Goal: Complete application form: Complete application form

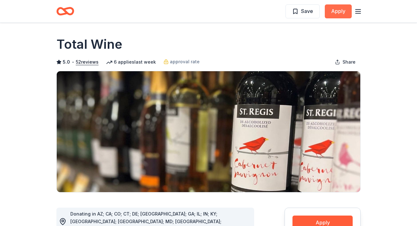
click at [337, 9] on button "Apply" at bounding box center [337, 11] width 27 height 14
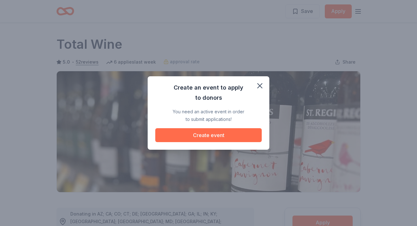
click at [212, 133] on button "Create event" at bounding box center [208, 135] width 106 height 14
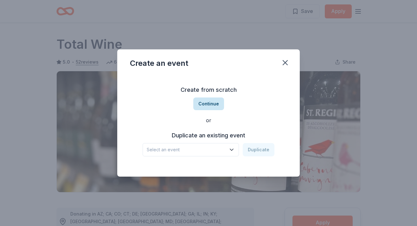
click at [209, 102] on button "Continue" at bounding box center [208, 103] width 31 height 13
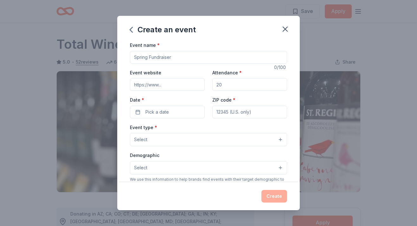
click at [154, 58] on input "Event name *" at bounding box center [208, 57] width 157 height 13
type input "FIRE Ball"
type input "www.firefoundation.org/event/fireball"
click at [235, 85] on input "Attendance *" at bounding box center [249, 84] width 75 height 13
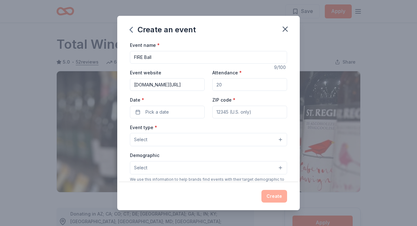
scroll to position [0, 0]
type input "650"
click at [159, 113] on span "Pick a date" at bounding box center [156, 112] width 23 height 8
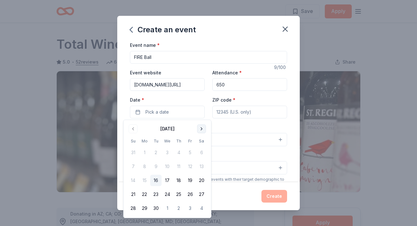
click at [202, 130] on button "Go to next month" at bounding box center [201, 128] width 9 height 9
click at [201, 130] on button "Go to next month" at bounding box center [201, 128] width 9 height 9
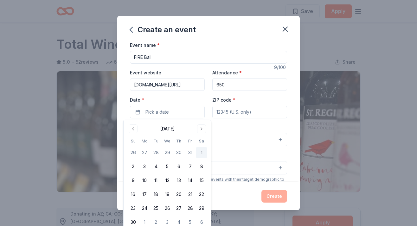
click at [201, 152] on button "1" at bounding box center [201, 152] width 11 height 11
click at [231, 109] on input "ZIP code *" at bounding box center [249, 112] width 75 height 13
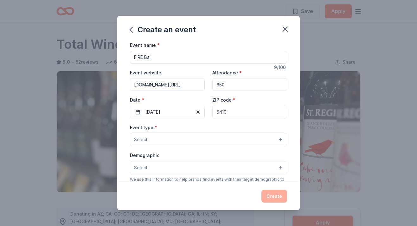
type input "64105"
type input "20 West 9th Street"
type input "64105"
click at [155, 138] on button "Select" at bounding box center [208, 139] width 157 height 13
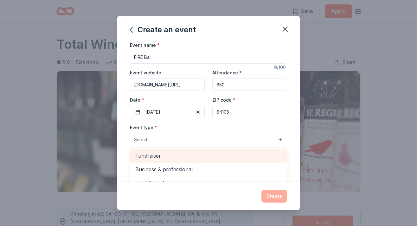
click at [148, 156] on span "Fundraiser" at bounding box center [208, 156] width 146 height 8
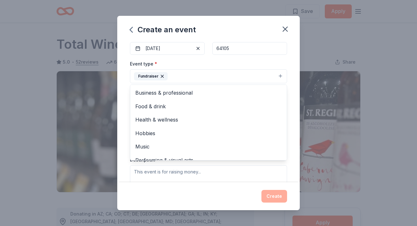
scroll to position [65, 0]
click at [208, 179] on div "Event type * Fundraiser Business & professional Food & drink Health & wellness …" at bounding box center [208, 126] width 157 height 134
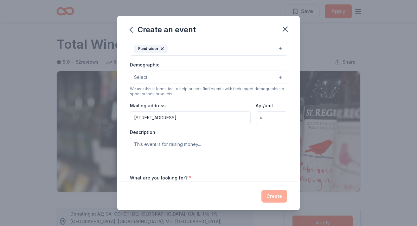
scroll to position [93, 0]
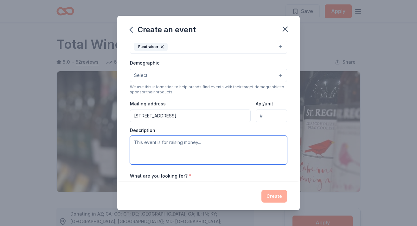
click at [164, 141] on textarea at bounding box center [208, 150] width 157 height 28
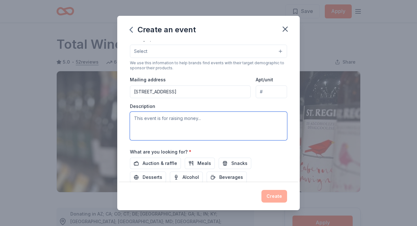
scroll to position [118, 0]
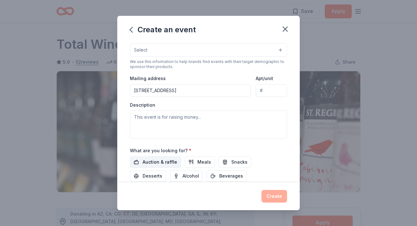
click at [164, 160] on span "Auction & raffle" at bounding box center [159, 162] width 35 height 8
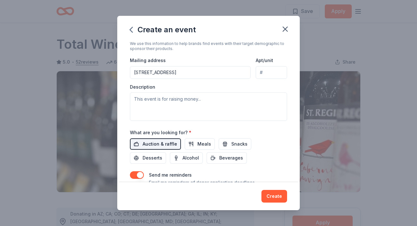
scroll to position [137, 0]
click at [182, 156] on span "Alcohol" at bounding box center [190, 158] width 16 height 8
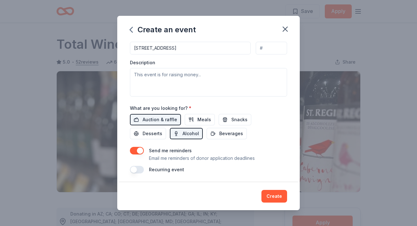
scroll to position [162, 0]
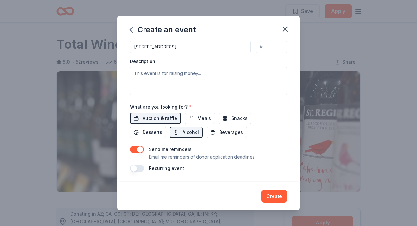
click at [134, 170] on button "button" at bounding box center [137, 169] width 14 height 8
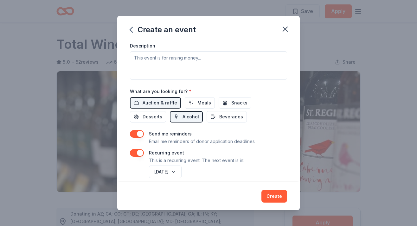
scroll to position [185, 0]
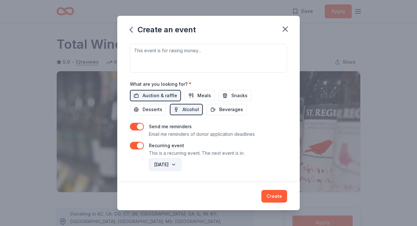
click at [181, 165] on button "November 2026" at bounding box center [165, 164] width 33 height 13
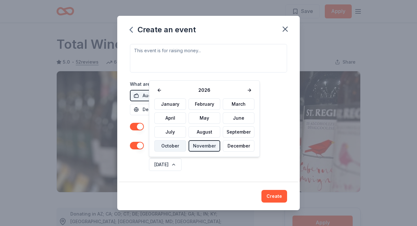
click at [168, 146] on button "October" at bounding box center [170, 145] width 32 height 11
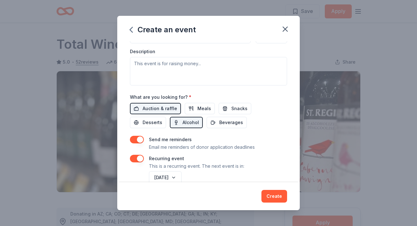
scroll to position [172, 0]
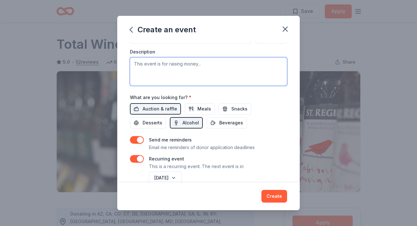
click at [190, 65] on textarea at bounding box center [208, 71] width 157 height 28
paste textarea "Join us for an unforgettable evening on November 1, as we come together to cham…"
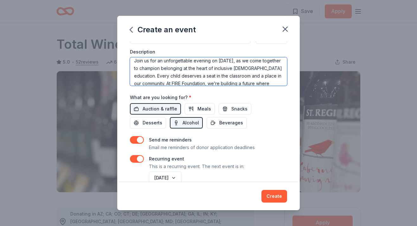
scroll to position [0, 0]
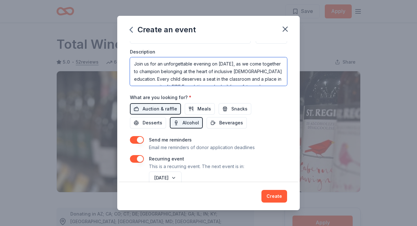
drag, startPoint x: 212, startPoint y: 64, endPoint x: 125, endPoint y: 62, distance: 86.5
click at [125, 62] on div "Event name * FIRE Ball 9 /100 Event website www.firefoundation.org/event/fireba…" at bounding box center [208, 111] width 182 height 141
drag, startPoint x: 169, startPoint y: 65, endPoint x: 181, endPoint y: 65, distance: 12.0
click at [181, 65] on textarea "On November 1, as we come together to champion belonging at the heart of inclus…" at bounding box center [208, 71] width 157 height 28
click at [242, 64] on textarea "On November 1, FIRE Foundation will gather with edcators, families and friends …" at bounding box center [208, 71] width 157 height 28
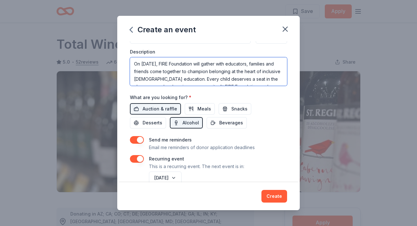
click at [160, 72] on textarea "On November 1, FIRE Foundation will gather with educators, families and friends…" at bounding box center [208, 71] width 157 height 28
drag, startPoint x: 160, startPoint y: 72, endPoint x: 192, endPoint y: 73, distance: 31.7
click at [192, 73] on textarea "On November 1, FIRE Foundation will gather with educators, families and friends…" at bounding box center [208, 71] width 157 height 28
click at [236, 65] on textarea "On November 1, FIRE Foundation will gather with educators, families and friends…" at bounding box center [208, 71] width 157 height 28
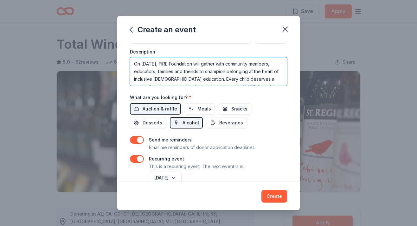
click at [175, 71] on textarea "On November 1, FIRE Foundation will gather with community members, educators, f…" at bounding box center [208, 71] width 157 height 28
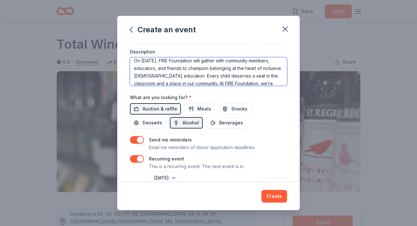
scroll to position [2, 0]
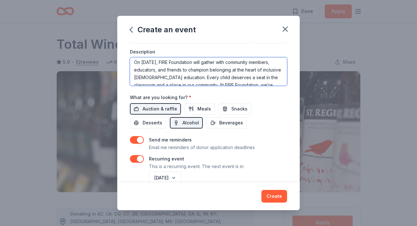
drag, startPoint x: 188, startPoint y: 70, endPoint x: 208, endPoint y: 70, distance: 19.9
click at [208, 70] on textarea "On November 1, FIRE Foundation will gather with community members, educators, a…" at bounding box center [208, 71] width 157 height 28
drag, startPoint x: 231, startPoint y: 71, endPoint x: 261, endPoint y: 70, distance: 29.8
click at [261, 70] on textarea "On November 1, FIRE Foundation will gather with community members, educators, a…" at bounding box center [208, 71] width 157 height 28
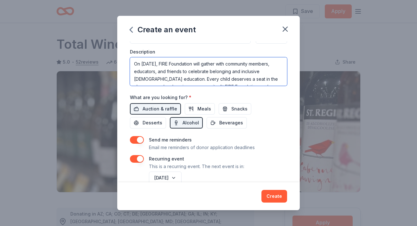
scroll to position [38, 0]
drag, startPoint x: 134, startPoint y: 62, endPoint x: 181, endPoint y: 98, distance: 59.0
click at [181, 98] on div "Event name * FIRE Ball 9 /100 Event website www.firefoundation.org/event/fireba…" at bounding box center [208, 28] width 157 height 316
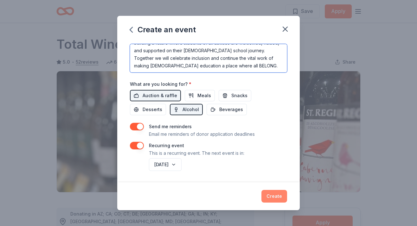
type textarea "On [DATE], FIRE Foundation will gather with community members, educators, and f…"
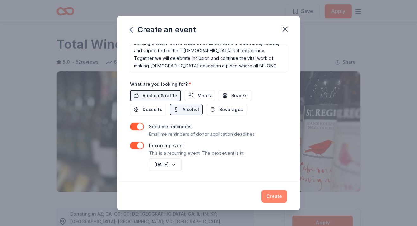
click at [269, 196] on button "Create" at bounding box center [274, 196] width 26 height 13
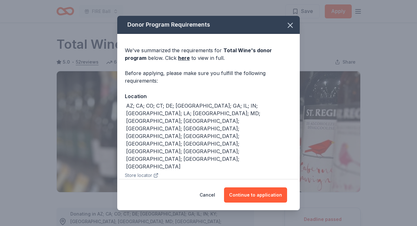
scroll to position [4, 0]
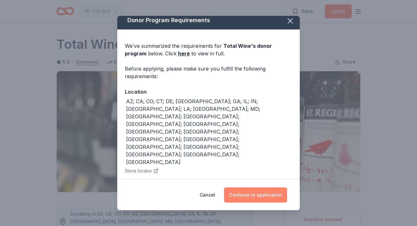
click at [249, 193] on button "Continue to application" at bounding box center [255, 194] width 63 height 15
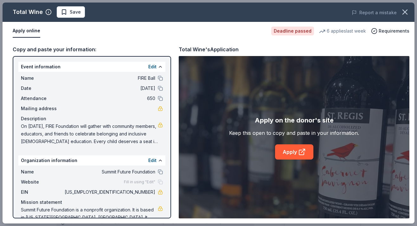
scroll to position [11, 0]
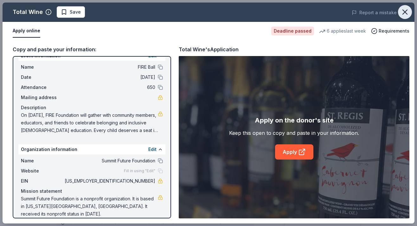
click at [404, 12] on icon "button" at bounding box center [404, 12] width 4 height 4
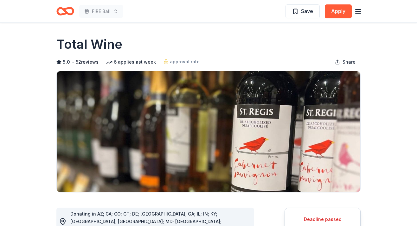
click at [62, 11] on icon "Home" at bounding box center [65, 11] width 18 height 15
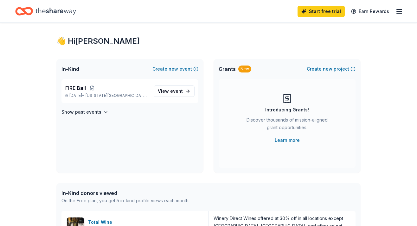
scroll to position [6, 0]
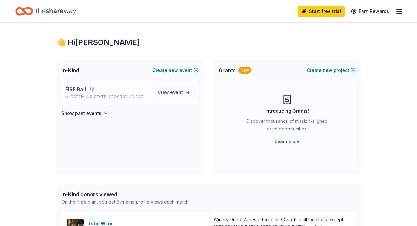
click at [86, 91] on span "FIRE Ball" at bounding box center [75, 89] width 21 height 8
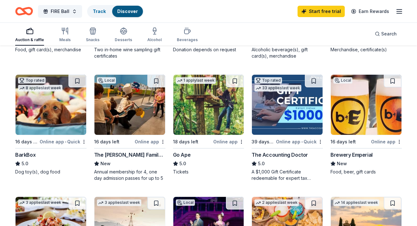
scroll to position [167, 0]
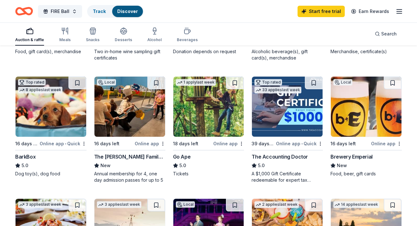
click at [200, 106] on img at bounding box center [208, 107] width 71 height 60
click at [48, 109] on img at bounding box center [51, 107] width 71 height 60
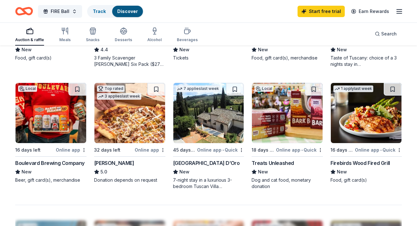
scroll to position [408, 0]
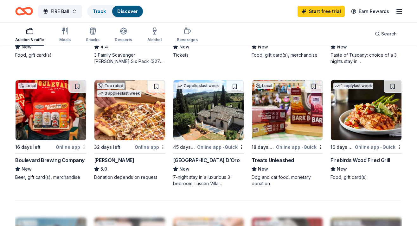
click at [364, 110] on img at bounding box center [365, 110] width 71 height 60
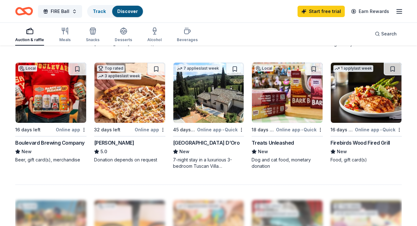
scroll to position [423, 0]
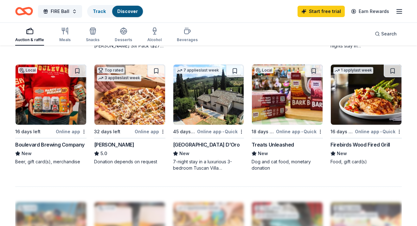
click at [347, 100] on img at bounding box center [365, 95] width 71 height 60
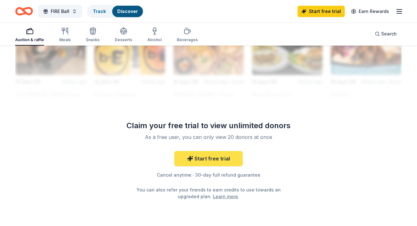
scroll to position [613, 0]
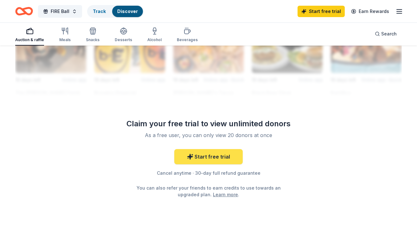
click at [209, 150] on link "Start free trial" at bounding box center [208, 156] width 68 height 15
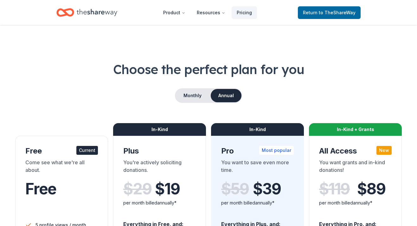
click at [71, 13] on icon "Home" at bounding box center [65, 12] width 18 height 15
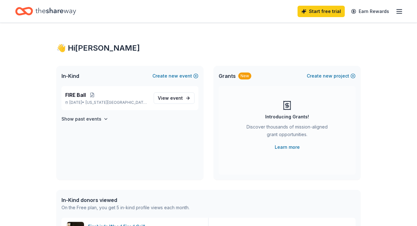
click at [21, 12] on icon "Home" at bounding box center [24, 11] width 18 height 15
click at [29, 10] on icon "Home" at bounding box center [24, 11] width 18 height 15
click at [47, 11] on icon "Home" at bounding box center [55, 11] width 41 height 7
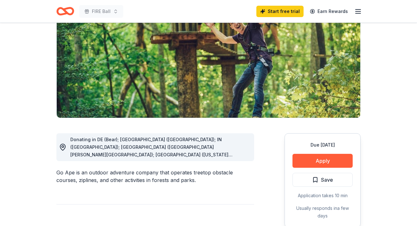
scroll to position [77, 0]
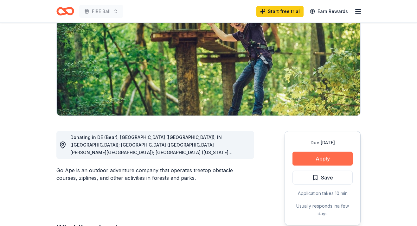
click at [306, 159] on button "Apply" at bounding box center [322, 159] width 60 height 14
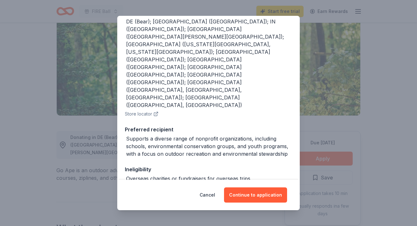
scroll to position [85, 0]
click at [248, 194] on button "Continue to application" at bounding box center [255, 194] width 63 height 15
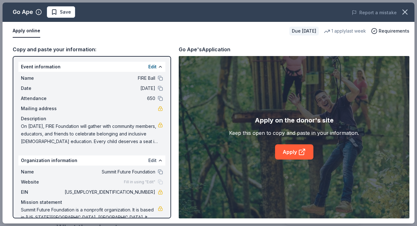
click at [154, 159] on button "Edit" at bounding box center [152, 161] width 8 height 8
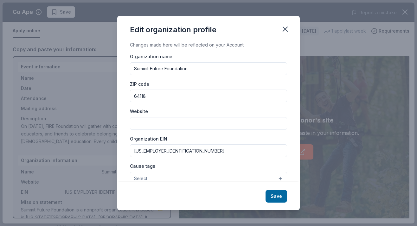
drag, startPoint x: 163, startPoint y: 68, endPoint x: 112, endPoint y: 61, distance: 51.8
click at [112, 66] on div "Edit organization profile Changes made here will be reflected on your Account. …" at bounding box center [208, 113] width 417 height 226
type input "FIRE Foundation"
drag, startPoint x: 153, startPoint y: 97, endPoint x: 126, endPoint y: 97, distance: 26.9
click at [126, 97] on div "Changes made here will be reflected on your Account. Organization name FIRE Fou…" at bounding box center [208, 111] width 182 height 141
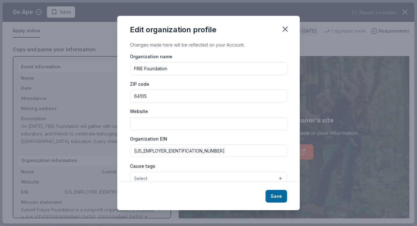
type input "64105"
click at [139, 123] on input "Website" at bounding box center [208, 123] width 157 height 13
type input "[DOMAIN_NAME]"
drag, startPoint x: 163, startPoint y: 152, endPoint x: 123, endPoint y: 152, distance: 39.6
click at [123, 152] on div "Changes made here will be reflected on your Account. Organization name FIRE Fou…" at bounding box center [208, 111] width 182 height 141
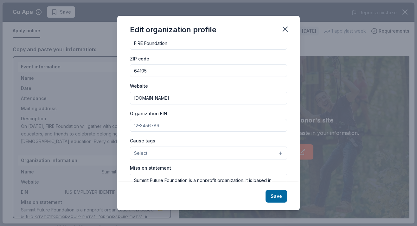
scroll to position [27, 0]
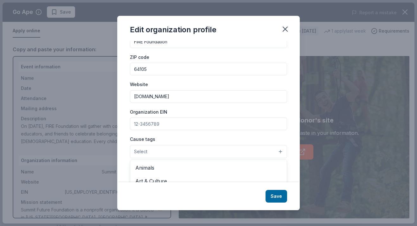
click at [158, 152] on button "Select" at bounding box center [208, 151] width 157 height 13
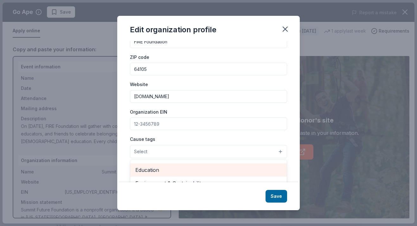
click at [154, 170] on span "Education" at bounding box center [208, 170] width 146 height 8
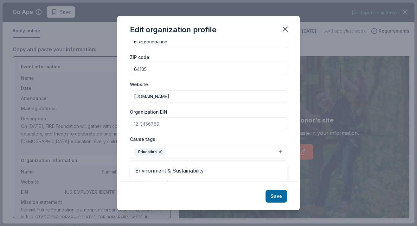
click at [167, 121] on div "Organization name FIRE Foundation ZIP code 64105 Website www.firefoundation.org…" at bounding box center [208, 121] width 157 height 191
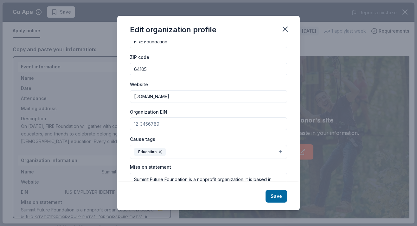
click at [164, 123] on input "Organization EIN" at bounding box center [208, 123] width 157 height 13
paste input "[US_EMPLOYER_IDENTIFICATION_NUMBER]"
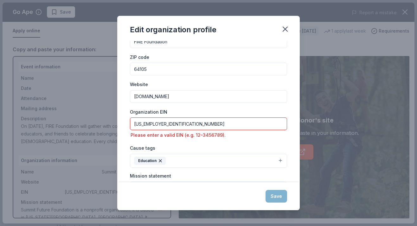
click at [162, 124] on input "[US_EMPLOYER_IDENTIFICATION_NUMBER]" at bounding box center [208, 123] width 157 height 13
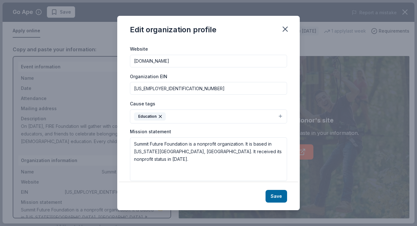
scroll to position [71, 0]
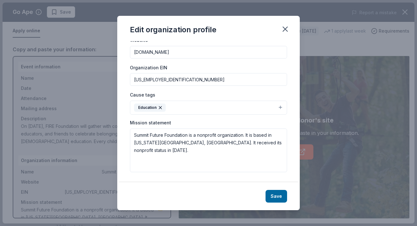
type input "[US_EMPLOYER_IDENTIFICATION_NUMBER]"
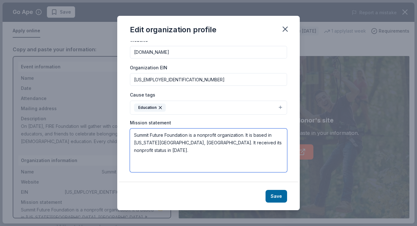
click at [146, 141] on textarea "Summit Future Foundation is a nonprofit organization. It is based in Kansas Cit…" at bounding box center [208, 151] width 157 height 44
drag, startPoint x: 135, startPoint y: 135, endPoint x: 268, endPoint y: 142, distance: 133.1
click at [268, 142] on textarea "Summit Future Foundation is a nonprofit organization. It is based in Kansas Cit…" at bounding box center [208, 151] width 157 height 44
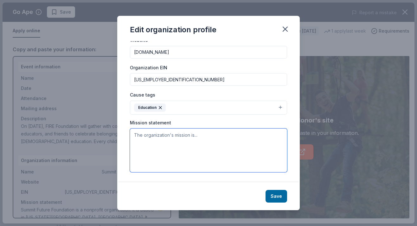
paste textarea "To champion the inclusion of students with disabilities in Catholic schools by …"
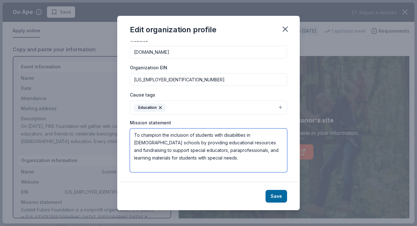
click at [137, 135] on textarea "To champion the inclusion of students with disabilities in Catholic schools by …" at bounding box center [208, 151] width 157 height 44
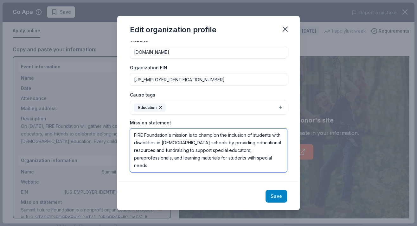
type textarea "FIRE Foundation's mission is to champion the inclusion of students with disabil…"
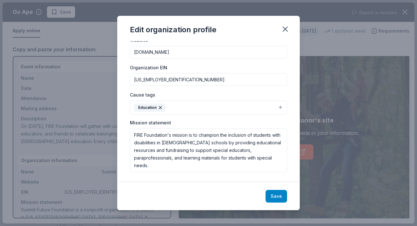
click at [281, 197] on button "Save" at bounding box center [276, 196] width 22 height 13
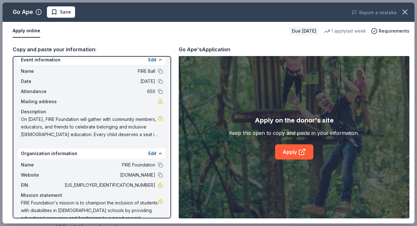
scroll to position [5, 0]
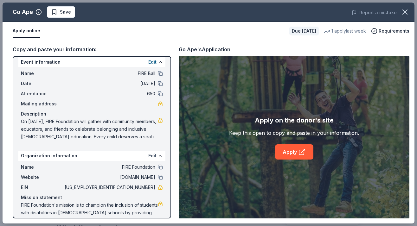
click at [153, 155] on button "Edit" at bounding box center [152, 156] width 8 height 8
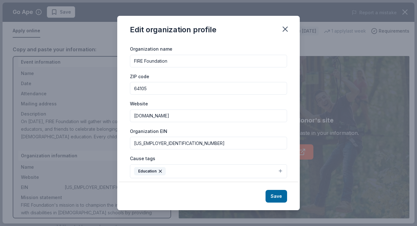
scroll to position [0, 0]
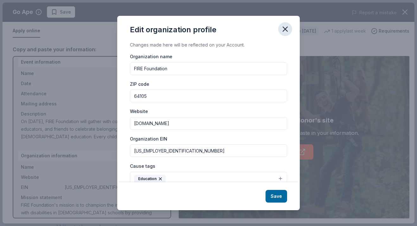
click at [283, 29] on icon "button" at bounding box center [284, 29] width 9 height 9
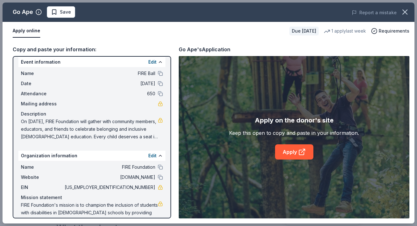
click at [41, 107] on span "Mailing address" at bounding box center [42, 104] width 42 height 8
click at [288, 152] on link "Apply" at bounding box center [294, 151] width 38 height 15
click at [292, 150] on link "Apply" at bounding box center [294, 151] width 38 height 15
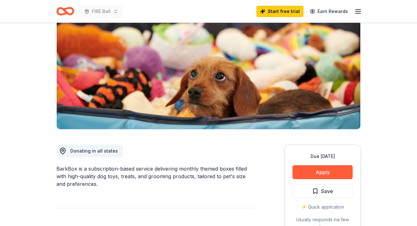
scroll to position [64, 0]
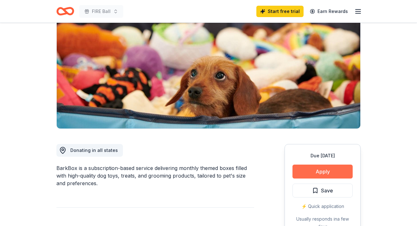
click at [306, 170] on button "Apply" at bounding box center [322, 172] width 60 height 14
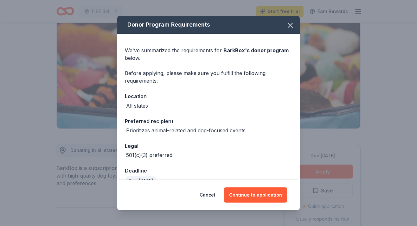
scroll to position [13, 0]
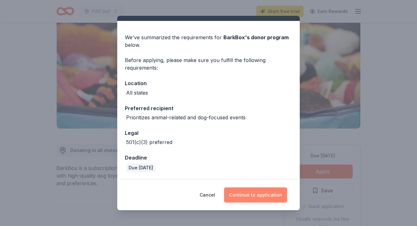
click at [251, 195] on button "Continue to application" at bounding box center [255, 194] width 63 height 15
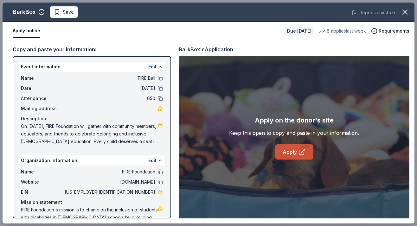
click at [289, 151] on link "Apply" at bounding box center [294, 151] width 38 height 15
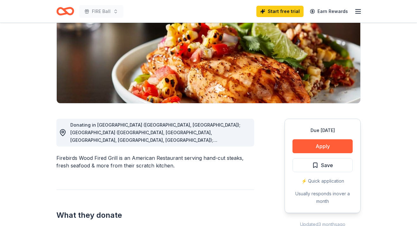
scroll to position [95, 0]
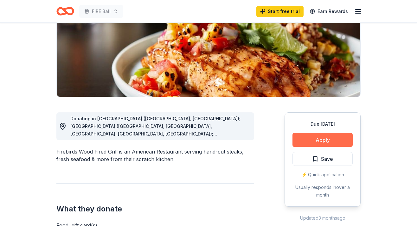
click at [305, 136] on button "Apply" at bounding box center [322, 140] width 60 height 14
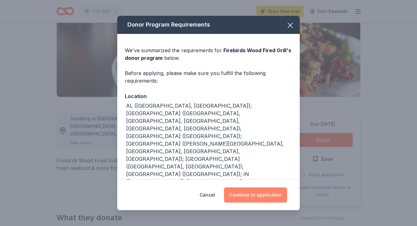
click at [248, 194] on button "Continue to application" at bounding box center [255, 194] width 63 height 15
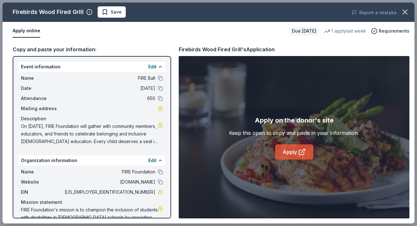
click at [292, 154] on link "Apply" at bounding box center [294, 151] width 38 height 15
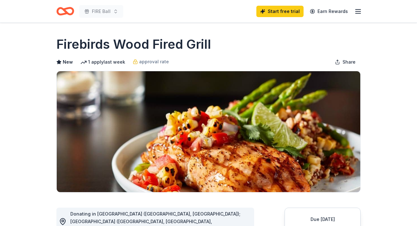
scroll to position [44, 0]
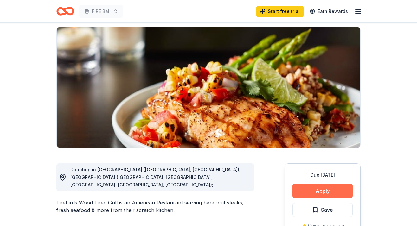
click at [299, 189] on button "Apply" at bounding box center [322, 191] width 60 height 14
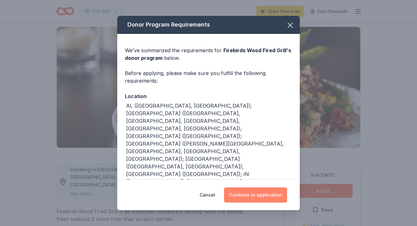
click at [253, 193] on button "Continue to application" at bounding box center [255, 194] width 63 height 15
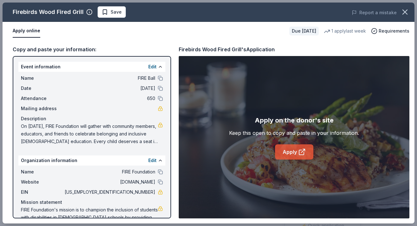
click at [299, 153] on icon at bounding box center [301, 152] width 5 height 5
